Goal: Task Accomplishment & Management: Manage account settings

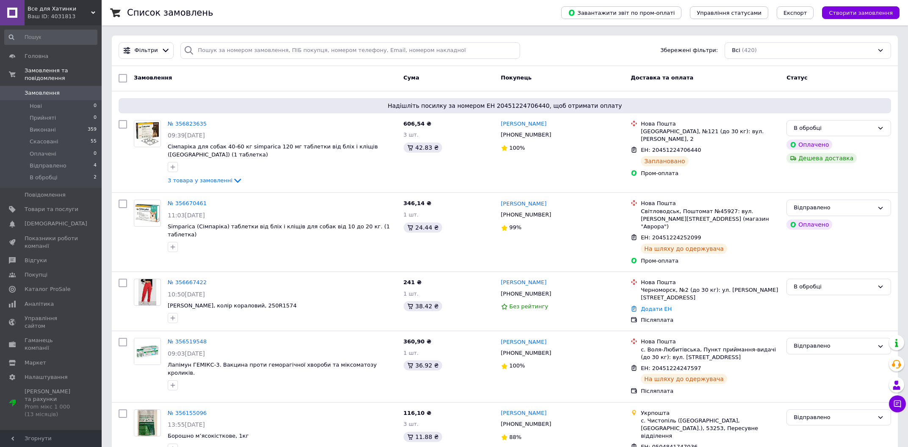
click at [68, 0] on div "Все для Хатинки Ваш ID: 4031813 Сайт Все для Хатинки Кабінет покупця Перевірити…" at bounding box center [51, 223] width 102 height 447
